Goal: Navigation & Orientation: Find specific page/section

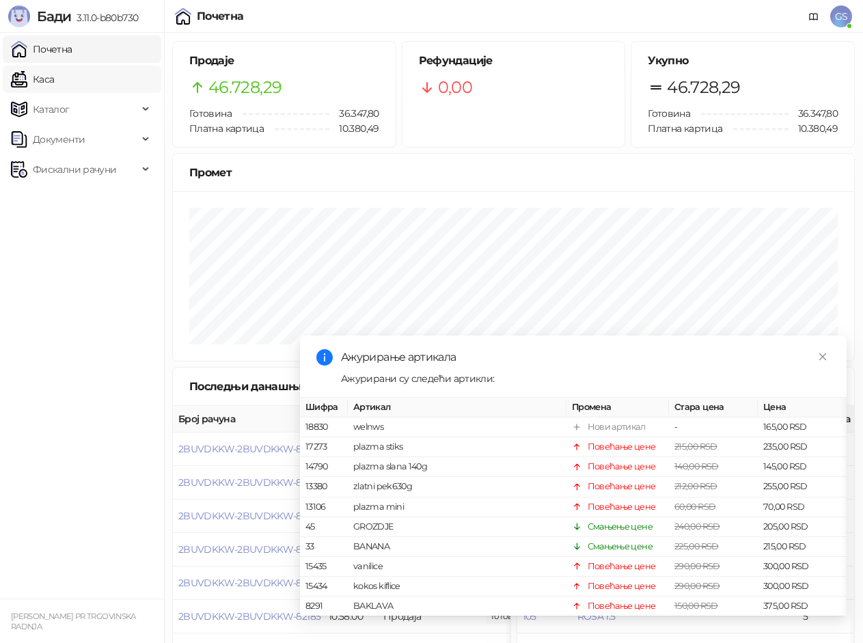
click at [39, 76] on link "Каса" at bounding box center [32, 79] width 43 height 27
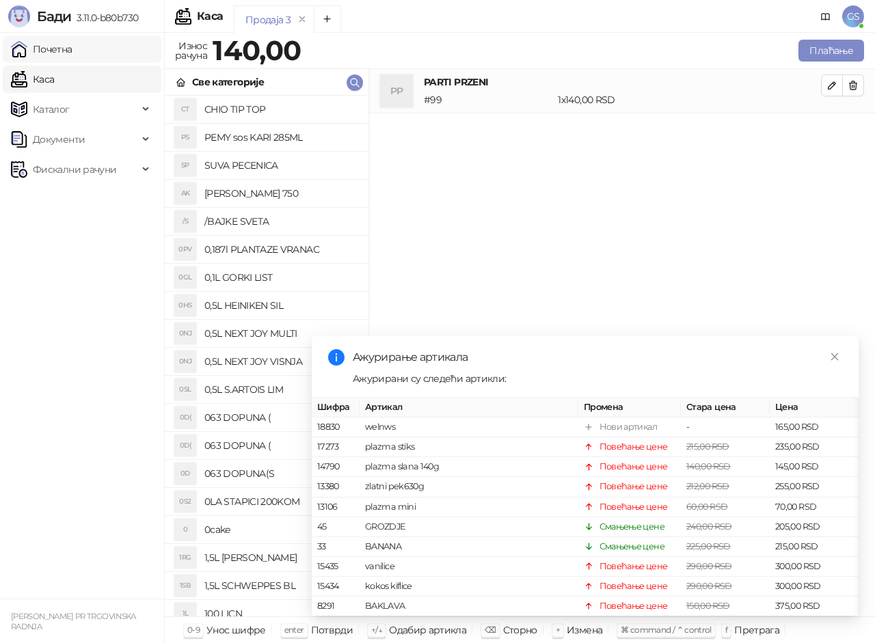
click at [59, 49] on link "Почетна" at bounding box center [42, 49] width 62 height 27
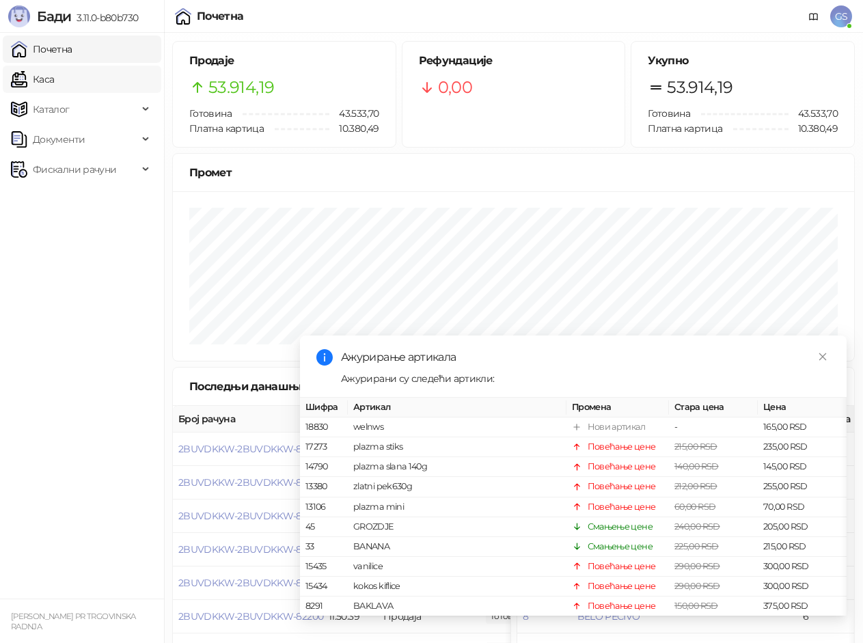
click at [54, 80] on link "Каса" at bounding box center [32, 79] width 43 height 27
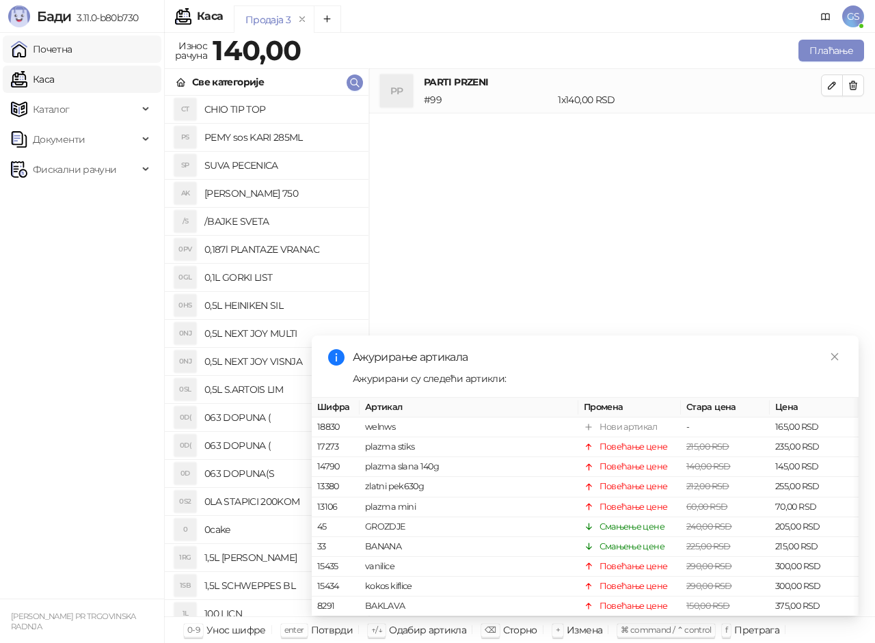
click at [72, 53] on link "Почетна" at bounding box center [42, 49] width 62 height 27
